Goal: Task Accomplishment & Management: Manage account settings

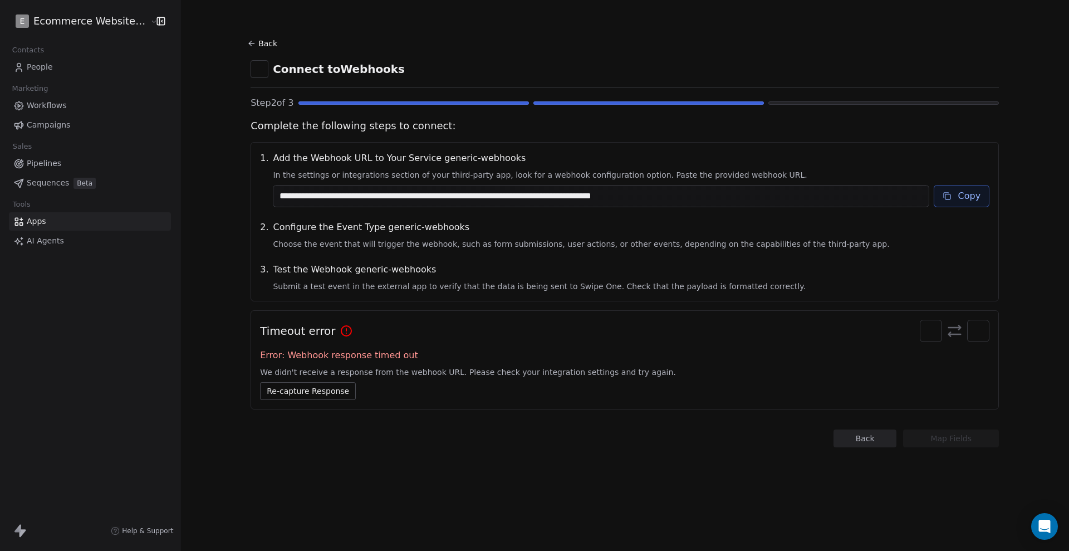
click at [76, 27] on html "**********" at bounding box center [534, 275] width 1069 height 551
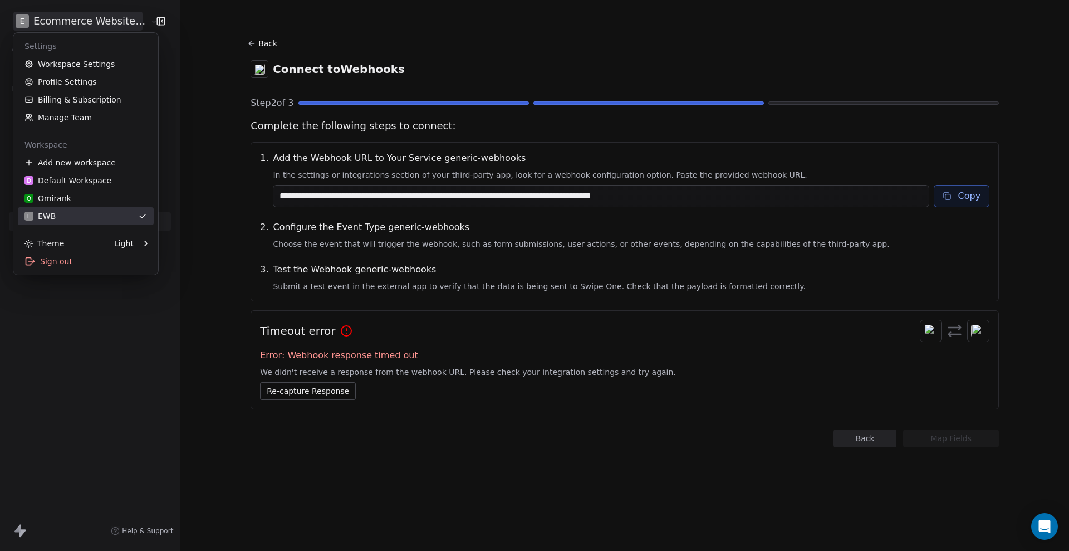
click at [78, 218] on div "E EWB" at bounding box center [86, 215] width 123 height 11
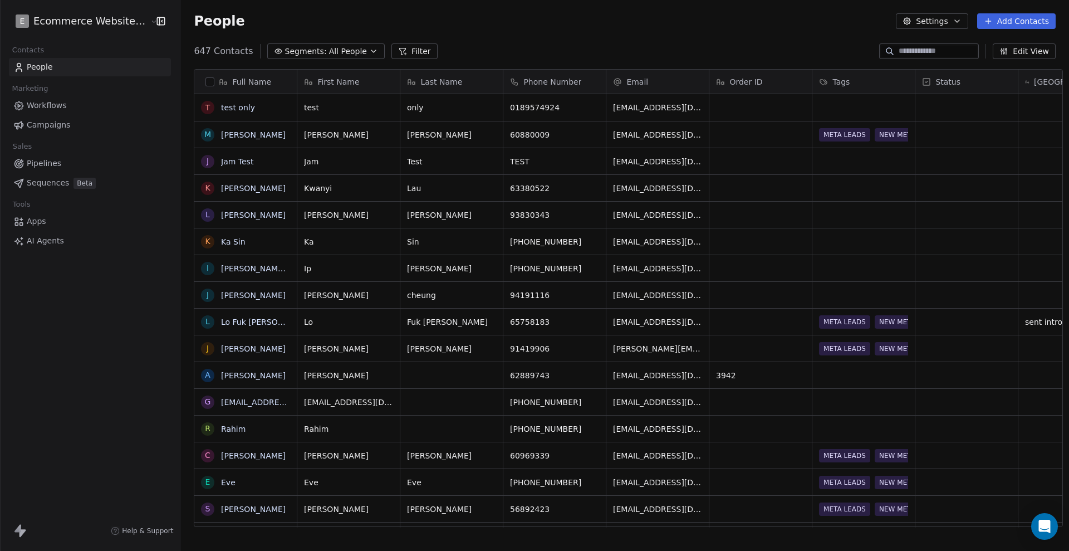
scroll to position [474, 885]
click at [548, 28] on div "People Settings Add Contacts" at bounding box center [625, 21] width 862 height 16
drag, startPoint x: 673, startPoint y: 113, endPoint x: 641, endPoint y: 113, distance: 31.7
click at [686, 45] on div "647 Contacts Segments: All People Filter Edit View" at bounding box center [624, 51] width 889 height 18
click at [694, 22] on div "People Settings Add Contacts" at bounding box center [625, 21] width 862 height 16
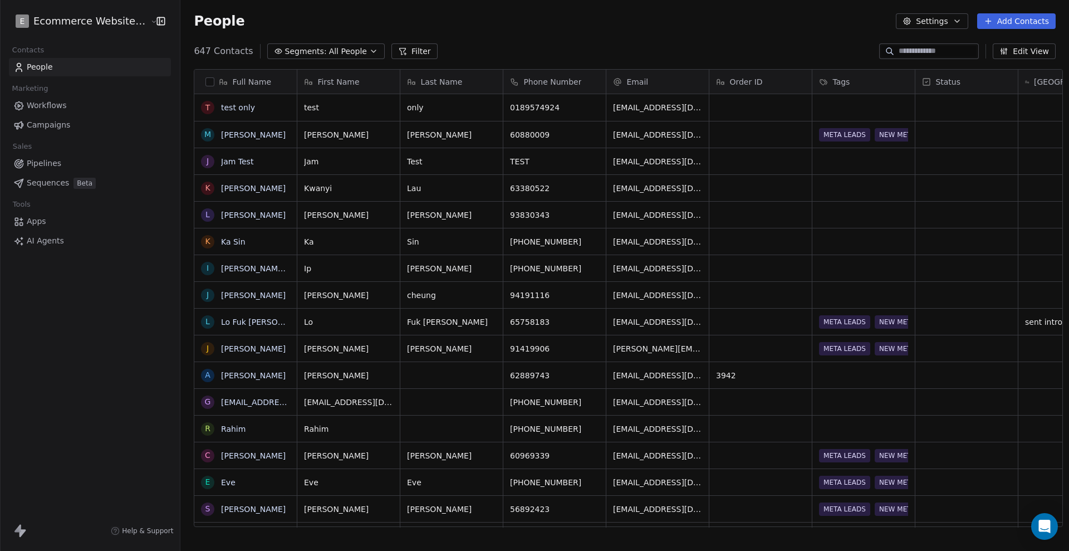
click at [712, 36] on div "People Settings Add Contacts" at bounding box center [624, 21] width 889 height 42
click at [672, 32] on div "People Settings Add Contacts" at bounding box center [624, 21] width 889 height 42
click at [626, 40] on div "People Settings Add Contacts" at bounding box center [624, 21] width 889 height 42
click at [649, 27] on div "People Settings Add Contacts" at bounding box center [625, 21] width 862 height 16
click at [742, 37] on div "People Settings Add Contacts" at bounding box center [624, 21] width 889 height 42
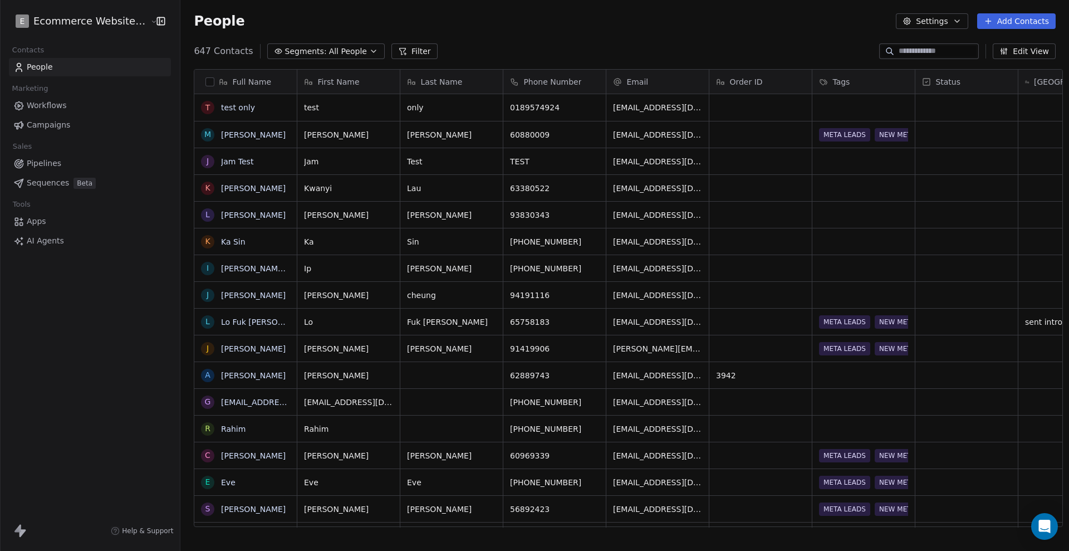
click at [726, 37] on div "People Settings Add Contacts" at bounding box center [624, 21] width 889 height 42
drag, startPoint x: 649, startPoint y: 105, endPoint x: 632, endPoint y: 107, distance: 17.4
click at [688, 53] on div "647 Contacts Segments: All People Filter Edit View" at bounding box center [624, 51] width 889 height 18
click at [832, 27] on div "People Settings Add Contacts" at bounding box center [625, 21] width 862 height 16
click at [707, 33] on div "People Settings Add Contacts" at bounding box center [624, 21] width 889 height 42
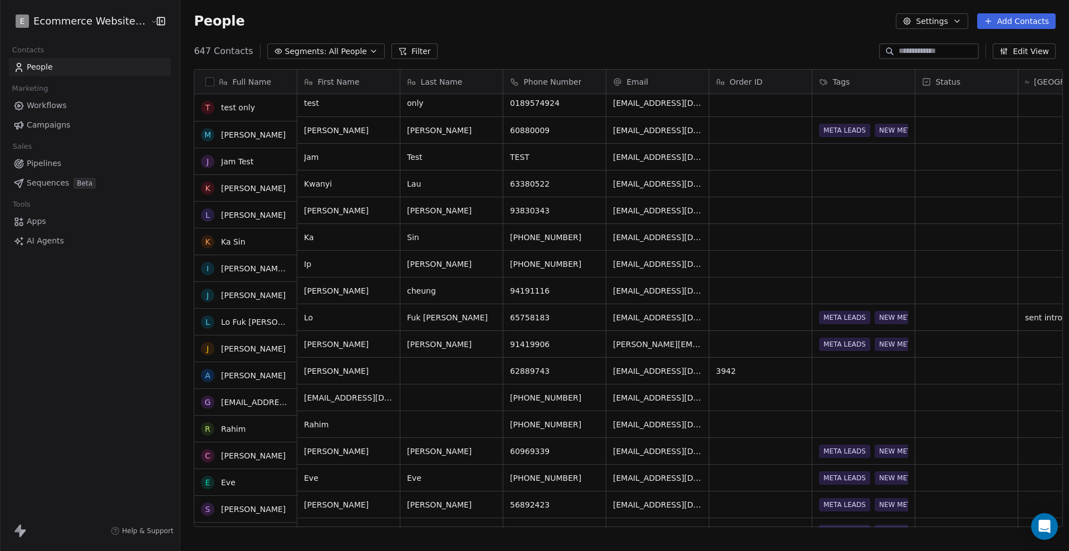
scroll to position [0, 0]
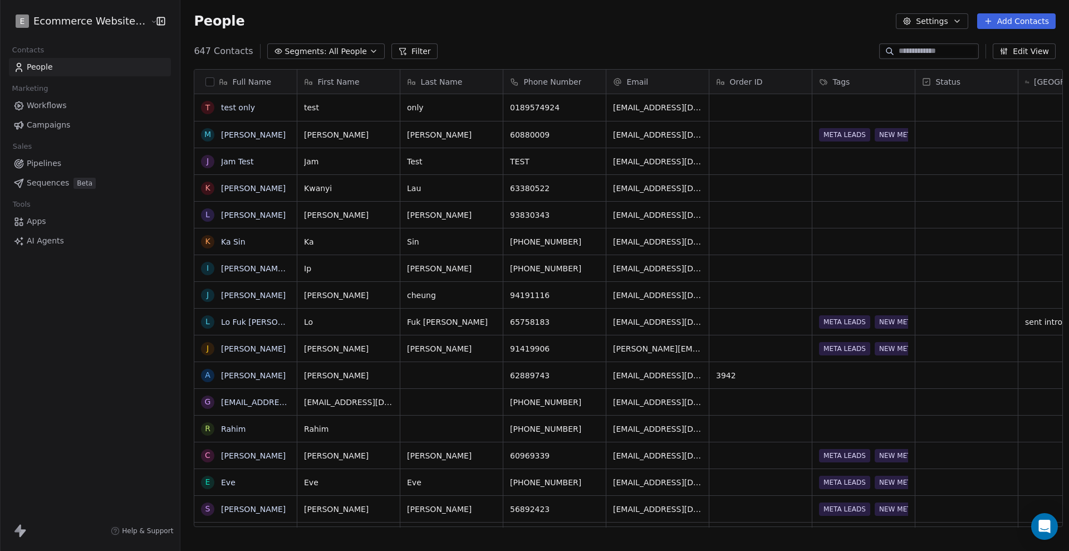
click at [738, 32] on div "People Settings Add Contacts" at bounding box center [624, 21] width 889 height 42
click at [803, 26] on div "People Settings Add Contacts" at bounding box center [625, 21] width 862 height 16
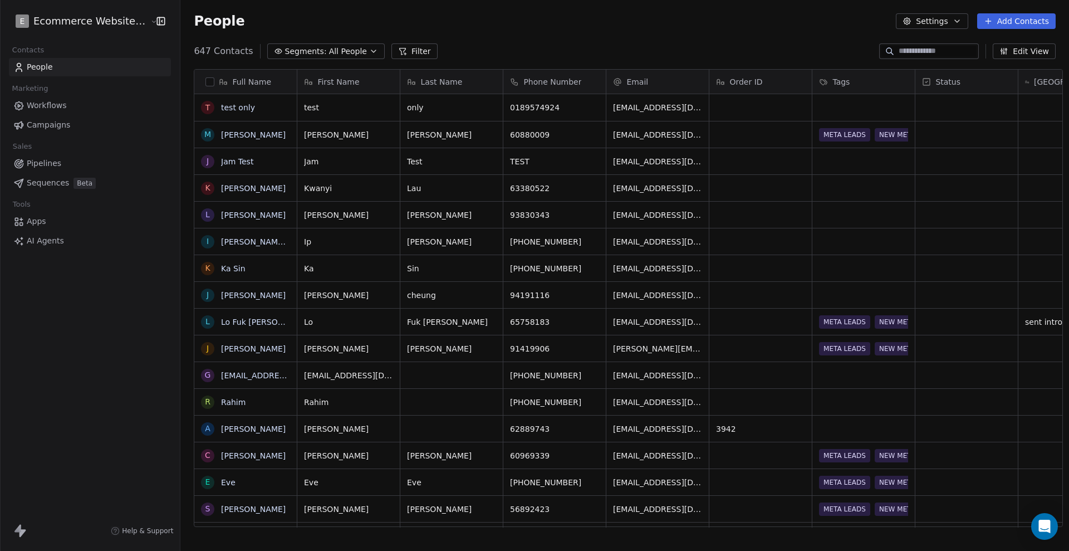
click at [606, 47] on div "647 Contacts Segments: All People Filter Edit View" at bounding box center [624, 51] width 889 height 18
click at [692, 48] on div "647 Contacts Segments: All People Filter Edit View" at bounding box center [624, 51] width 889 height 18
click at [589, 33] on div "People Settings Add Contacts" at bounding box center [624, 21] width 889 height 42
click at [541, 36] on div "People Settings Add Contacts" at bounding box center [624, 21] width 889 height 42
click at [631, 31] on div "People Settings Add Contacts" at bounding box center [624, 21] width 889 height 42
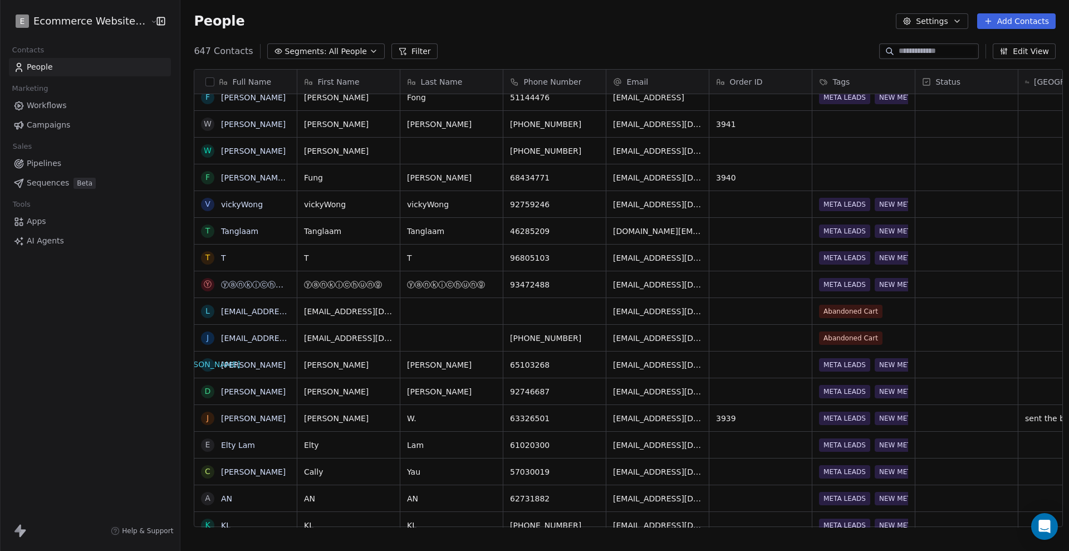
click at [1023, 51] on button "Edit View" at bounding box center [1024, 51] width 63 height 16
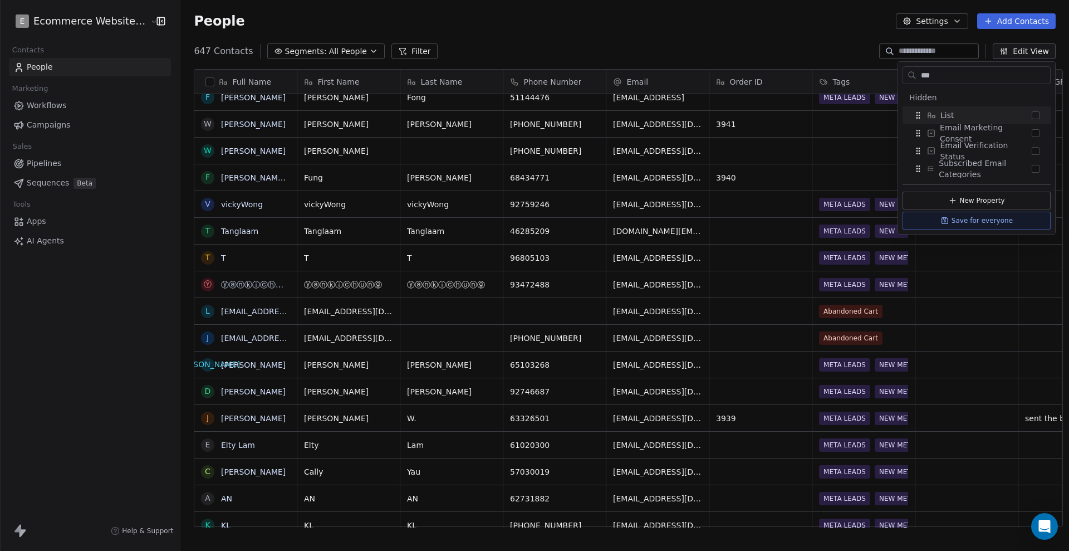
type input "***"
click at [1038, 113] on button "Suggestions" at bounding box center [1036, 115] width 8 height 8
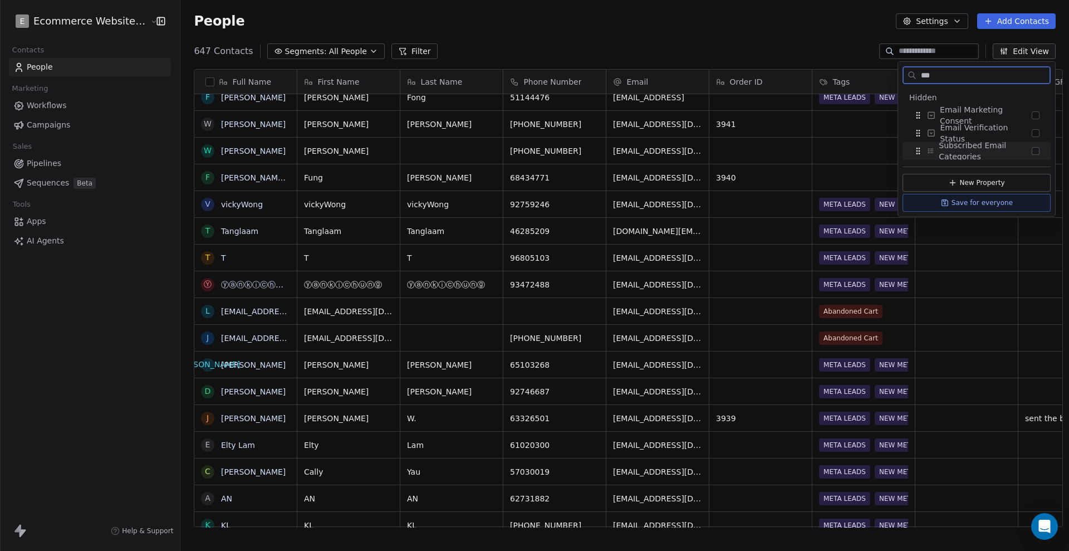
click at [990, 201] on button "Save for everyone" at bounding box center [977, 203] width 148 height 18
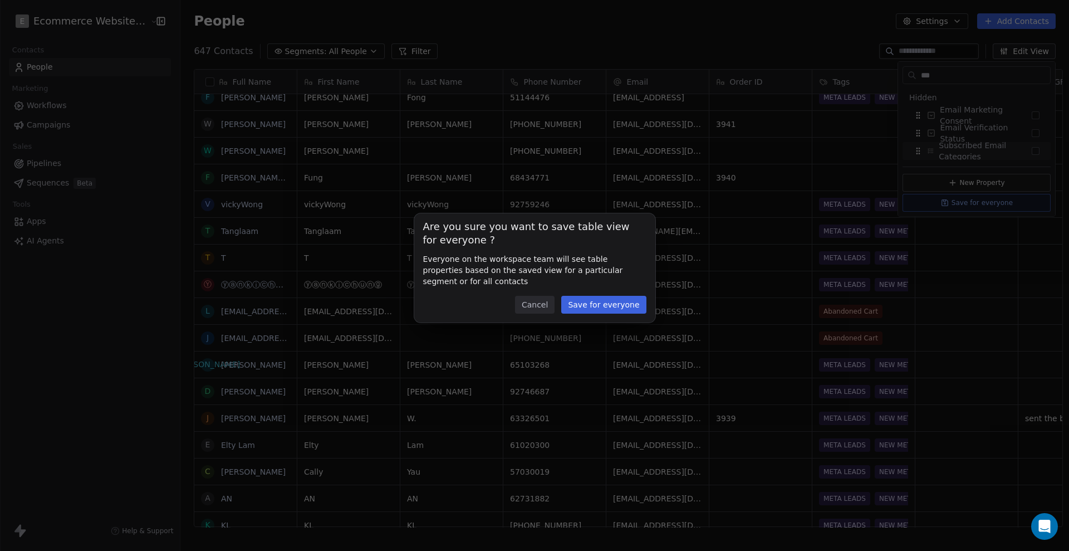
click at [615, 307] on button "Save for everyone" at bounding box center [603, 305] width 85 height 18
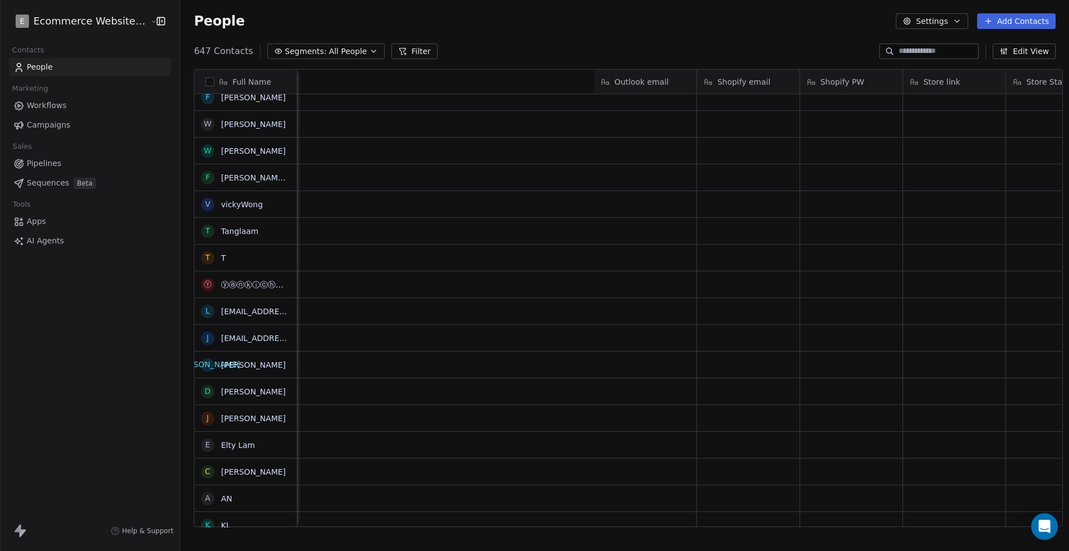
scroll to position [0, 1848]
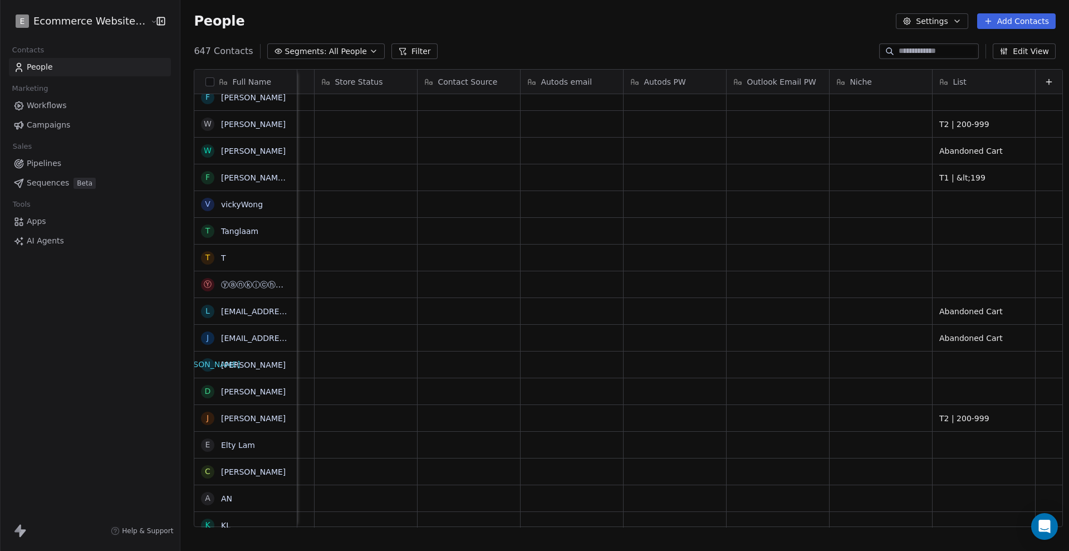
click at [917, 47] on input at bounding box center [938, 51] width 78 height 11
paste input "**********"
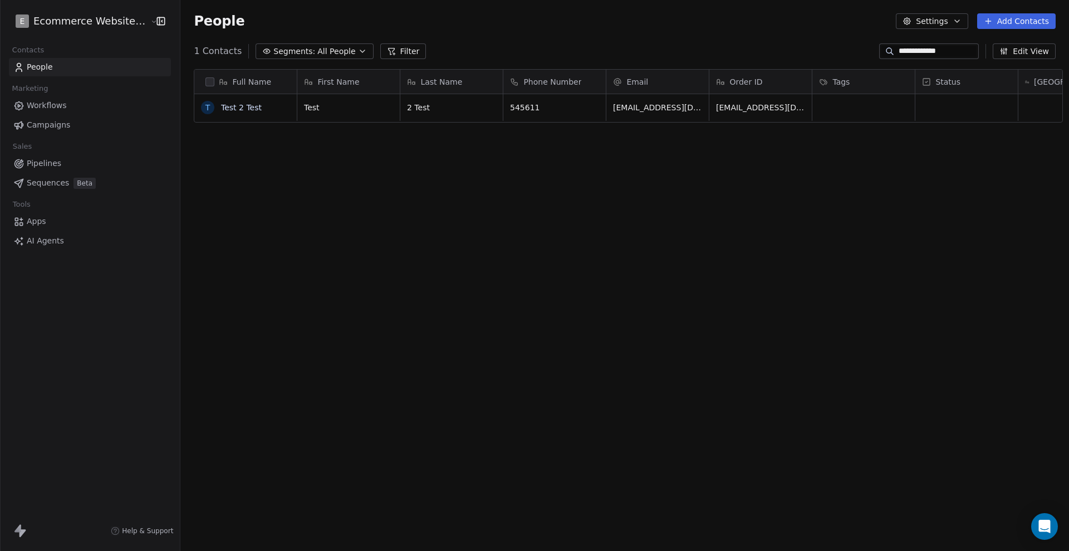
scroll to position [474, 885]
type input "**********"
click at [875, 256] on div "Full Name T Test 2 Test First Name Last Name Phone Number Email Order ID Tags S…" at bounding box center [624, 302] width 889 height 484
